Goal: Contribute content: Add original content to the website for others to see

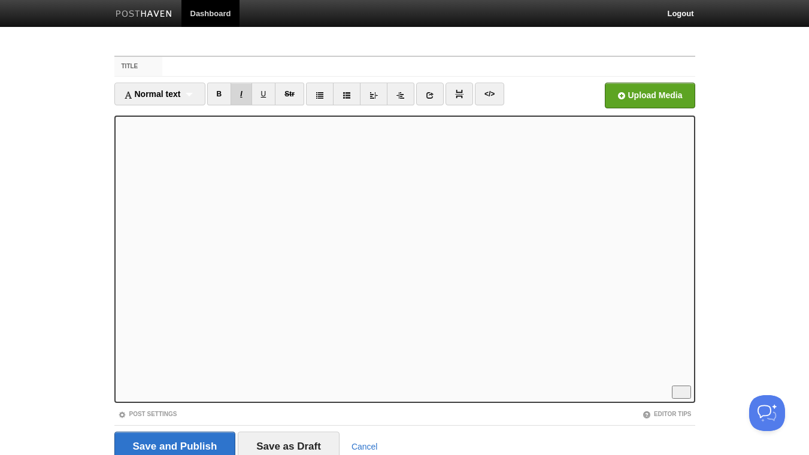
click at [248, 95] on link "I" at bounding box center [241, 94] width 21 height 23
click at [245, 92] on link "I" at bounding box center [241, 94] width 21 height 23
click at [245, 93] on link "I" at bounding box center [241, 94] width 21 height 23
click at [220, 95] on link "B" at bounding box center [219, 94] width 25 height 23
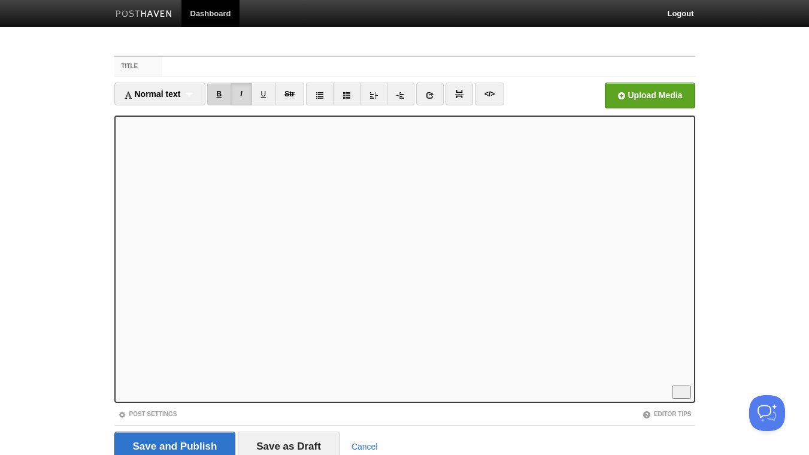
click at [227, 93] on link "B" at bounding box center [219, 94] width 25 height 23
click at [247, 93] on link "I" at bounding box center [241, 94] width 21 height 23
drag, startPoint x: 245, startPoint y: 93, endPoint x: 250, endPoint y: 108, distance: 16.3
click at [246, 93] on link "I" at bounding box center [241, 94] width 21 height 23
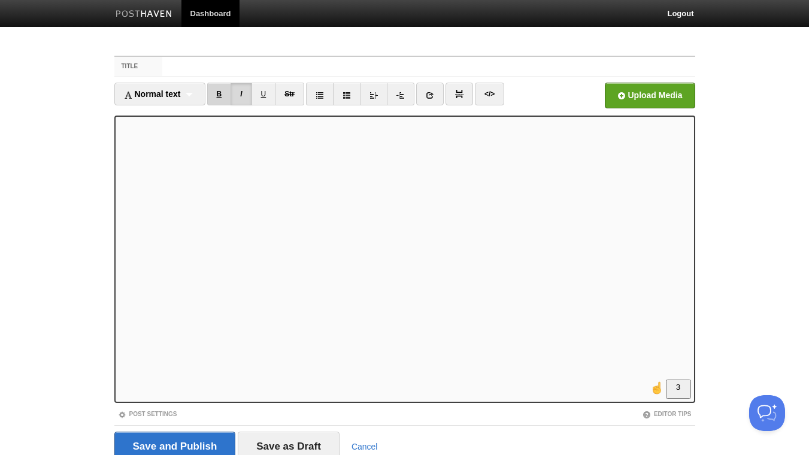
click at [222, 96] on link "B" at bounding box center [219, 94] width 25 height 23
click at [246, 98] on link "I" at bounding box center [241, 94] width 21 height 23
click at [247, 95] on link "I" at bounding box center [241, 94] width 21 height 23
click at [244, 98] on link "I" at bounding box center [241, 94] width 21 height 23
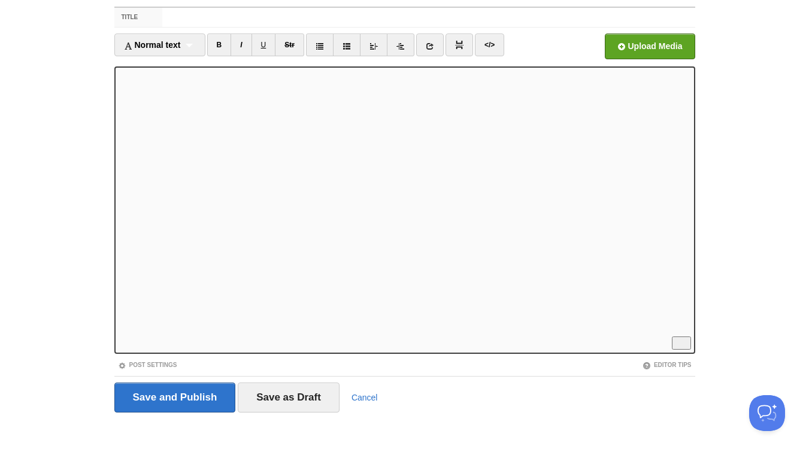
scroll to position [409, 0]
click at [245, 43] on link "I" at bounding box center [241, 45] width 21 height 23
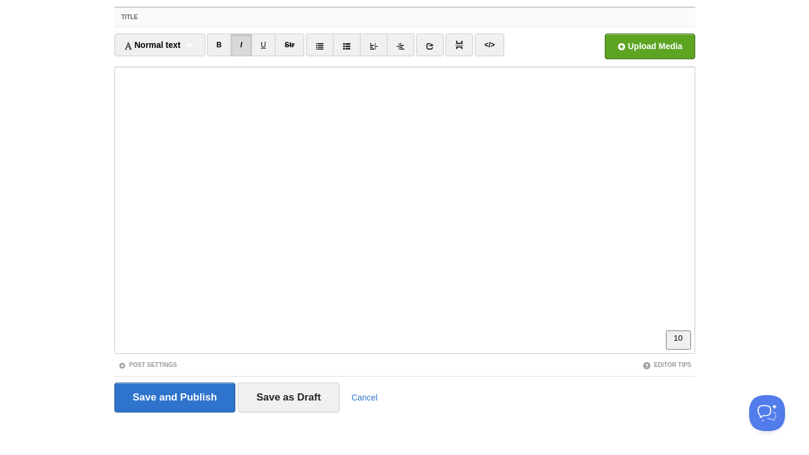
click at [207, 19] on input "Title" at bounding box center [428, 17] width 532 height 19
click at [193, 20] on input "From stuck in [GEOGRAPHIC_DATA]" at bounding box center [428, 17] width 532 height 19
click at [264, 13] on input "From "stuck in [GEOGRAPHIC_DATA]" at bounding box center [428, 17] width 532 height 19
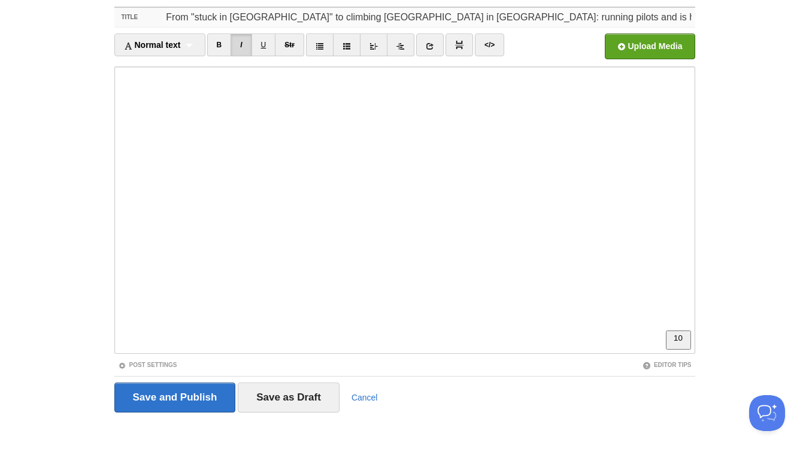
drag, startPoint x: 555, startPoint y: 17, endPoint x: 429, endPoint y: 18, distance: 125.7
click at [429, 18] on input "From "stuck in [GEOGRAPHIC_DATA]" to climbing [GEOGRAPHIC_DATA] in [GEOGRAPHIC_…" at bounding box center [428, 17] width 532 height 19
drag, startPoint x: 431, startPoint y: 16, endPoint x: 542, endPoint y: 26, distance: 111.2
click at [542, 26] on input "From "stuck in [GEOGRAPHIC_DATA]" to climbing [GEOGRAPHIC_DATA] in [GEOGRAPHIC_…" at bounding box center [428, 17] width 532 height 19
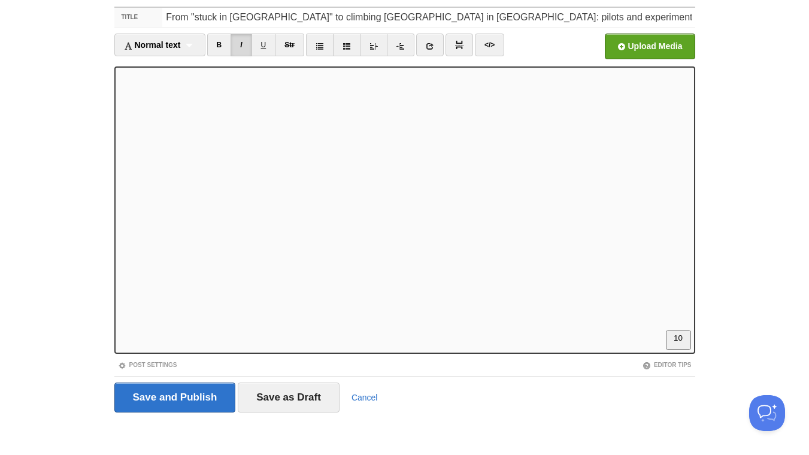
scroll to position [0, 0]
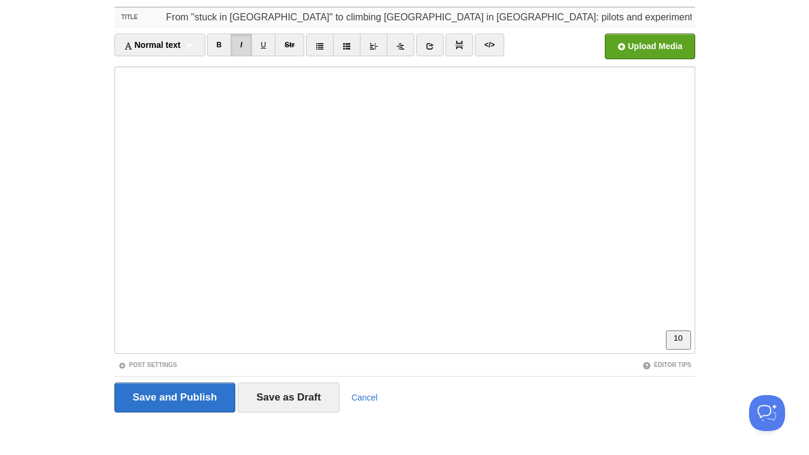
drag, startPoint x: 559, startPoint y: 19, endPoint x: 672, endPoint y: 17, distance: 113.2
click at [672, 16] on input "From "stuck in [GEOGRAPHIC_DATA]" to climbing [GEOGRAPHIC_DATA] in [GEOGRAPHIC_…" at bounding box center [428, 17] width 532 height 19
click at [672, 17] on input "From "stuck in [GEOGRAPHIC_DATA]" to climbing [GEOGRAPHIC_DATA] in [GEOGRAPHIC_…" at bounding box center [428, 17] width 532 height 19
drag, startPoint x: 677, startPoint y: 15, endPoint x: 568, endPoint y: 20, distance: 109.1
click at [568, 20] on input "From "stuck in [GEOGRAPHIC_DATA]" to climbing [GEOGRAPHIC_DATA] in [GEOGRAPHIC_…" at bounding box center [428, 17] width 532 height 19
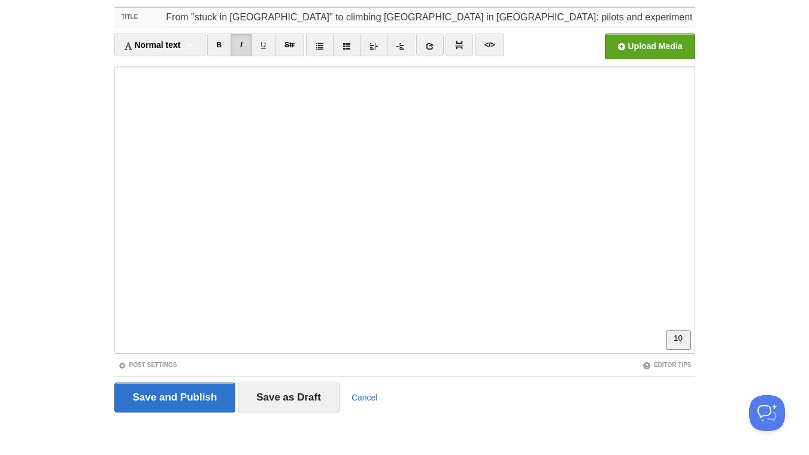
click at [557, 18] on input "From "stuck in [GEOGRAPHIC_DATA]" to climbing [GEOGRAPHIC_DATA] in [GEOGRAPHIC_…" at bounding box center [428, 17] width 532 height 19
drag, startPoint x: 558, startPoint y: 16, endPoint x: 672, endPoint y: 17, distance: 113.8
click at [672, 17] on input "From "stuck in [GEOGRAPHIC_DATA]" to climbing [GEOGRAPHIC_DATA] in [GEOGRAPHIC_…" at bounding box center [428, 17] width 532 height 19
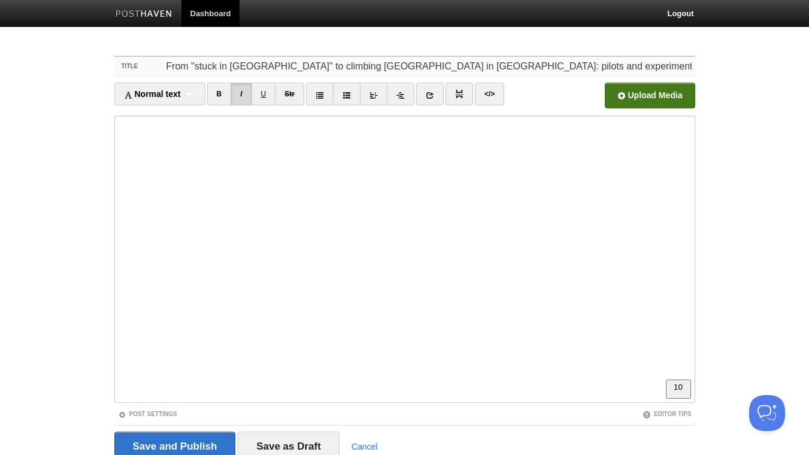
type input "From "stuck in [GEOGRAPHIC_DATA]" to climbing [GEOGRAPHIC_DATA] in [GEOGRAPHIC_…"
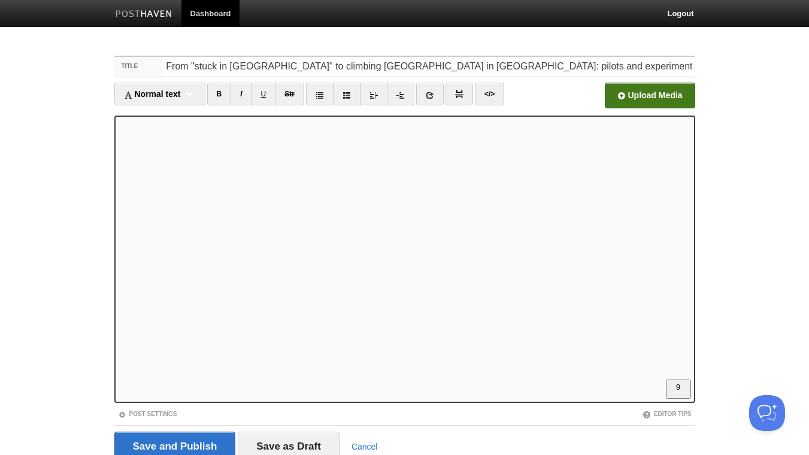
scroll to position [259, 0]
click at [225, 90] on link "B" at bounding box center [219, 94] width 25 height 23
click at [217, 90] on link "B" at bounding box center [219, 94] width 25 height 23
click at [219, 96] on link "B" at bounding box center [219, 94] width 25 height 23
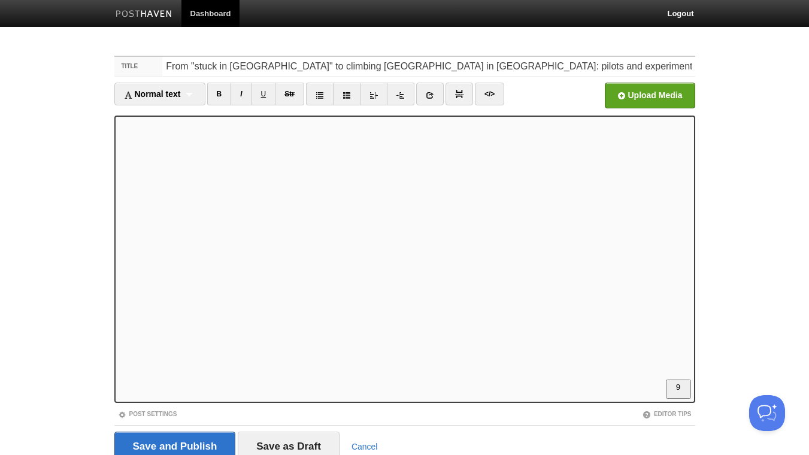
scroll to position [49, 0]
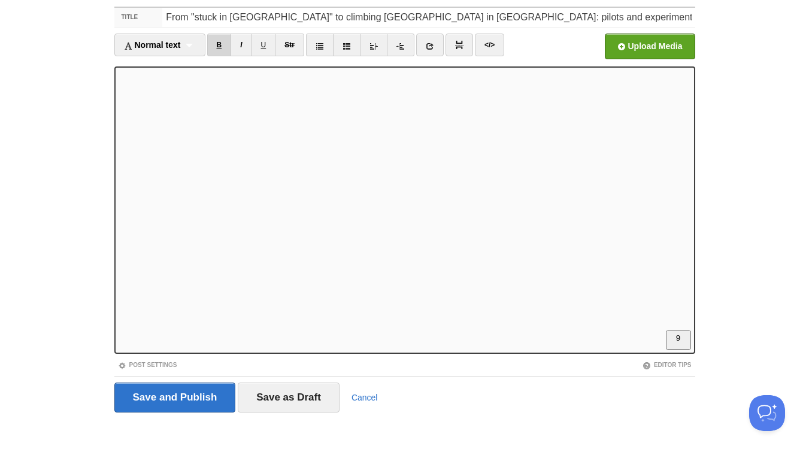
click at [220, 47] on link "B" at bounding box center [219, 45] width 25 height 23
click at [223, 43] on link "B" at bounding box center [219, 45] width 25 height 23
click at [249, 39] on link "I" at bounding box center [241, 45] width 21 height 23
drag, startPoint x: 220, startPoint y: 45, endPoint x: 240, endPoint y: 45, distance: 19.8
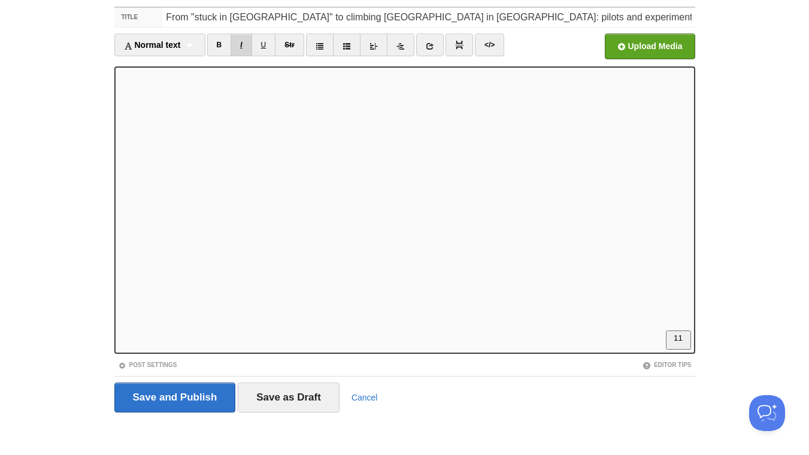
click at [220, 45] on link "B" at bounding box center [219, 45] width 25 height 23
click at [244, 45] on link "I" at bounding box center [241, 45] width 21 height 23
click at [626, 50] on input "file" at bounding box center [288, 49] width 907 height 61
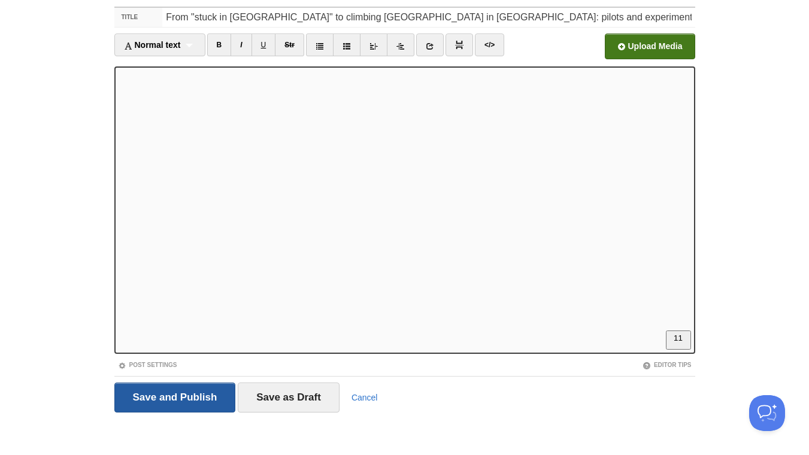
click at [157, 391] on input "Save and Publish" at bounding box center [175, 398] width 122 height 30
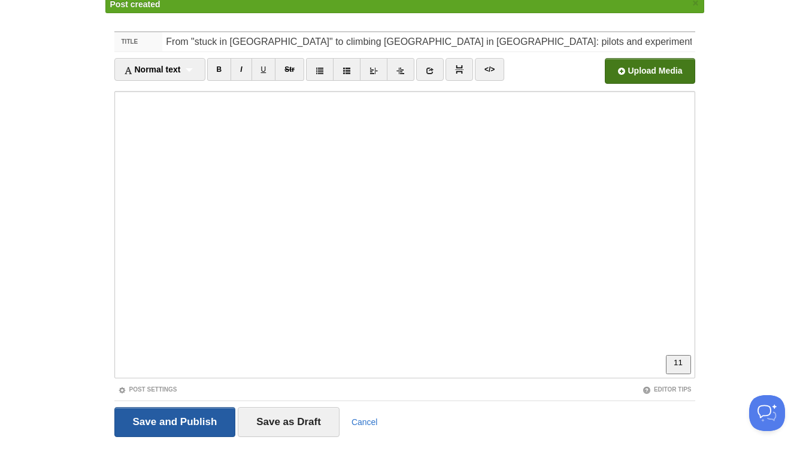
scroll to position [45, 0]
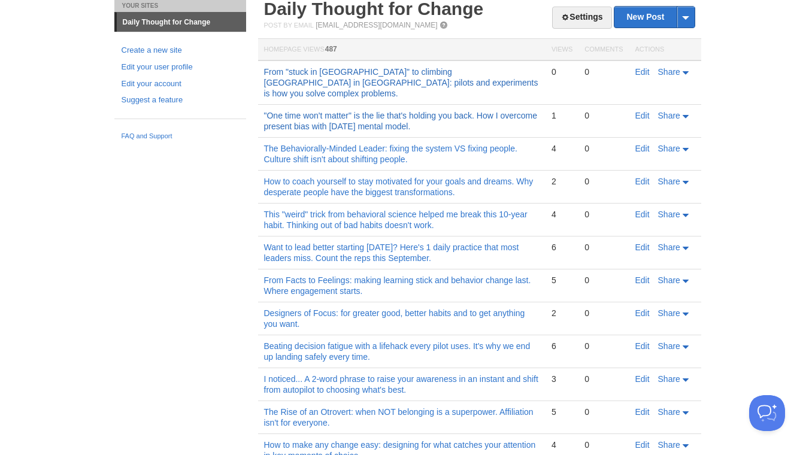
click at [348, 111] on link ""One time won't matter" is the lie that's holding you back. How I overcome pres…" at bounding box center [401, 121] width 274 height 20
click at [385, 83] on link "From "stuck in [GEOGRAPHIC_DATA]" to climbing [GEOGRAPHIC_DATA] in [GEOGRAPHIC_…" at bounding box center [401, 82] width 274 height 31
